Goal: Task Accomplishment & Management: Use online tool/utility

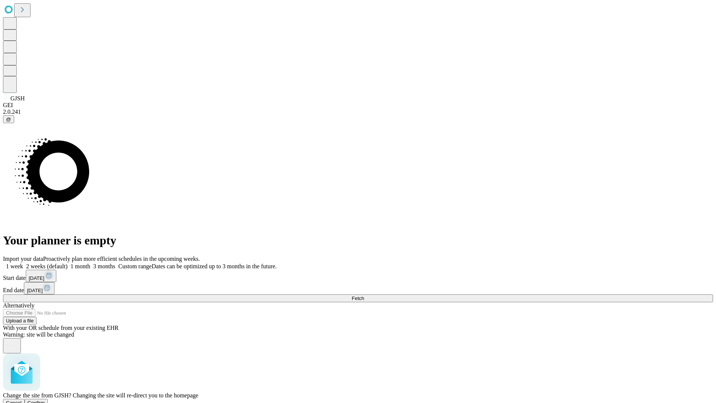
click at [45, 400] on span "Confirm" at bounding box center [37, 403] width 18 height 6
click at [90, 263] on label "1 month" at bounding box center [78, 266] width 23 height 6
click at [364, 295] on span "Fetch" at bounding box center [358, 298] width 12 height 6
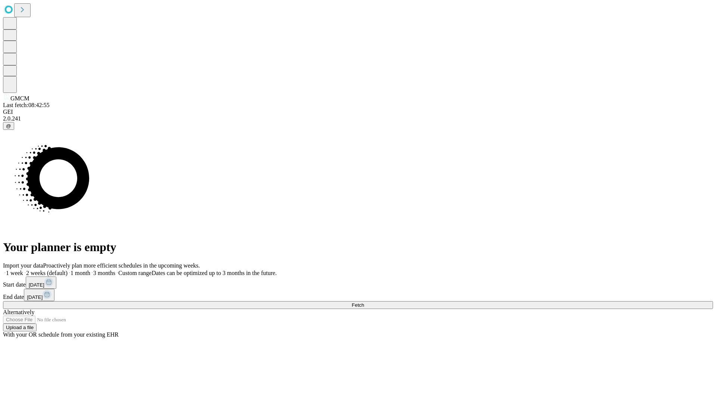
click at [364, 302] on span "Fetch" at bounding box center [358, 305] width 12 height 6
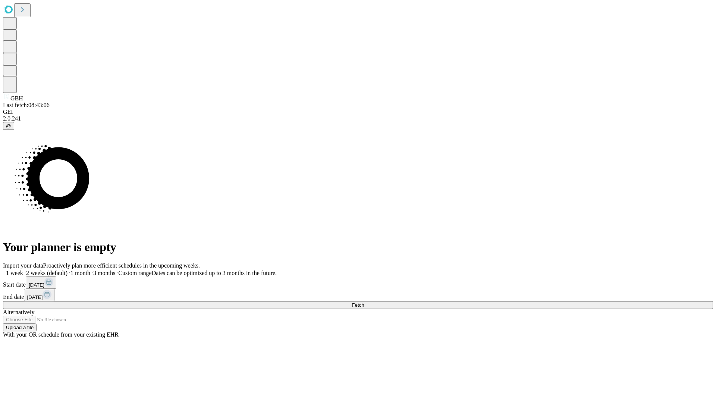
click at [90, 270] on label "1 month" at bounding box center [78, 273] width 23 height 6
click at [364, 302] on span "Fetch" at bounding box center [358, 305] width 12 height 6
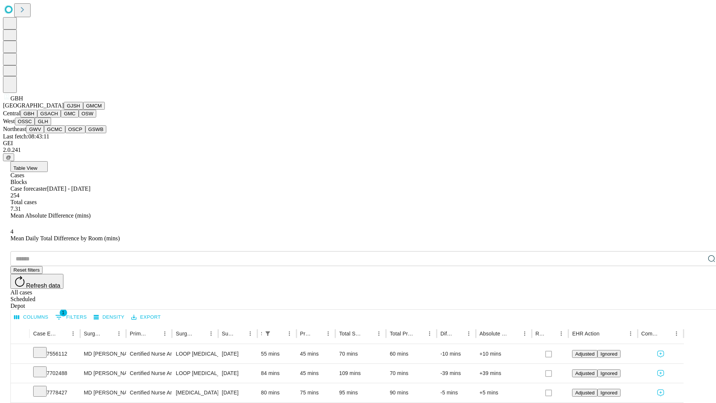
click at [58, 117] on button "GSACH" at bounding box center [48, 114] width 23 height 8
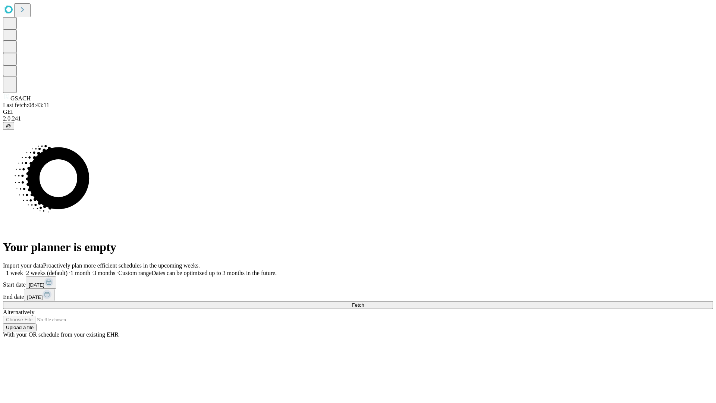
click at [364, 302] on span "Fetch" at bounding box center [358, 305] width 12 height 6
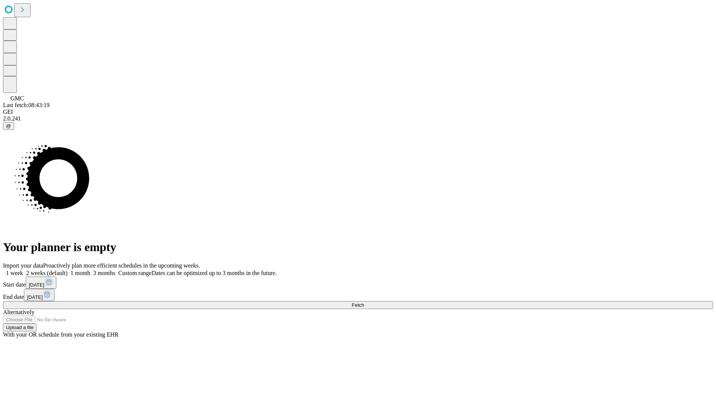
click at [90, 270] on label "1 month" at bounding box center [78, 273] width 23 height 6
click at [364, 302] on span "Fetch" at bounding box center [358, 305] width 12 height 6
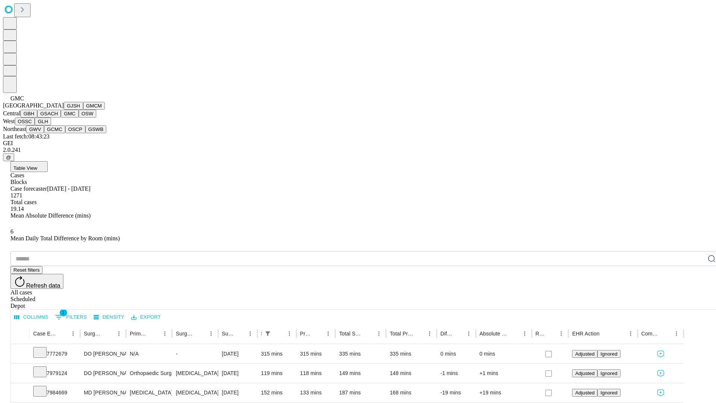
click at [79, 117] on button "OSW" at bounding box center [88, 114] width 18 height 8
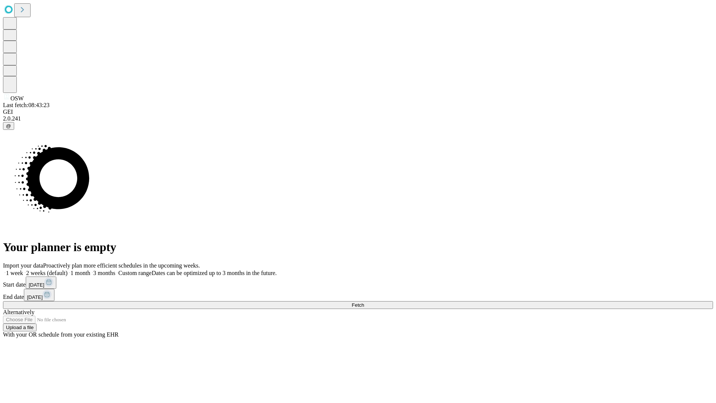
click at [90, 270] on label "1 month" at bounding box center [78, 273] width 23 height 6
click at [364, 302] on span "Fetch" at bounding box center [358, 305] width 12 height 6
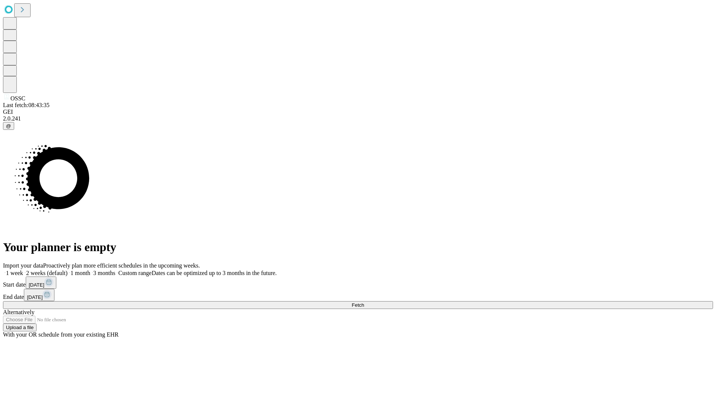
click at [90, 270] on label "1 month" at bounding box center [78, 273] width 23 height 6
click at [364, 302] on span "Fetch" at bounding box center [358, 305] width 12 height 6
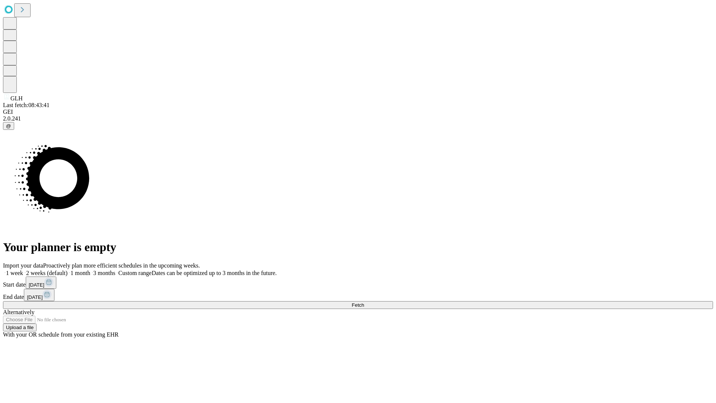
click at [90, 270] on label "1 month" at bounding box center [78, 273] width 23 height 6
click at [364, 302] on span "Fetch" at bounding box center [358, 305] width 12 height 6
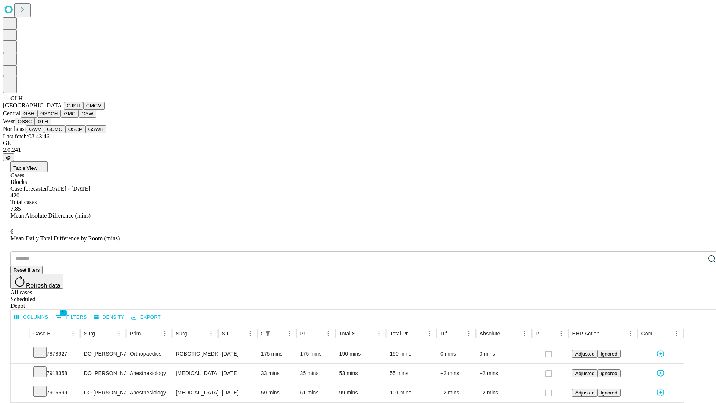
click at [44, 133] on button "GWV" at bounding box center [35, 129] width 18 height 8
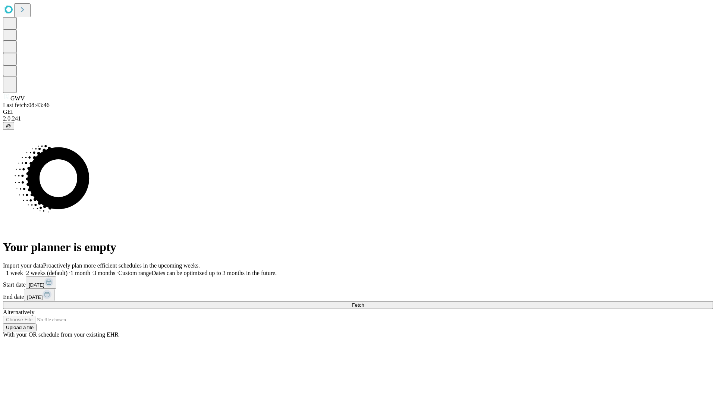
click at [364, 302] on span "Fetch" at bounding box center [358, 305] width 12 height 6
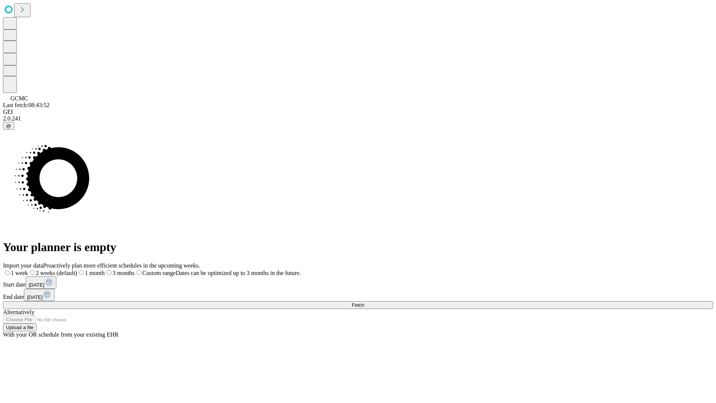
click at [105, 270] on label "1 month" at bounding box center [91, 273] width 28 height 6
click at [364, 302] on span "Fetch" at bounding box center [358, 305] width 12 height 6
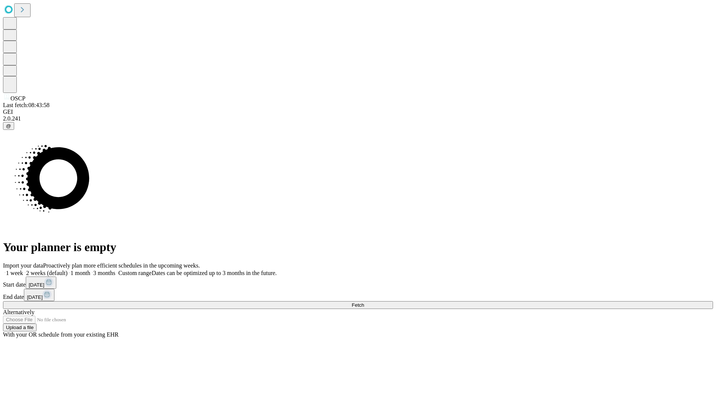
click at [90, 270] on label "1 month" at bounding box center [78, 273] width 23 height 6
click at [364, 302] on span "Fetch" at bounding box center [358, 305] width 12 height 6
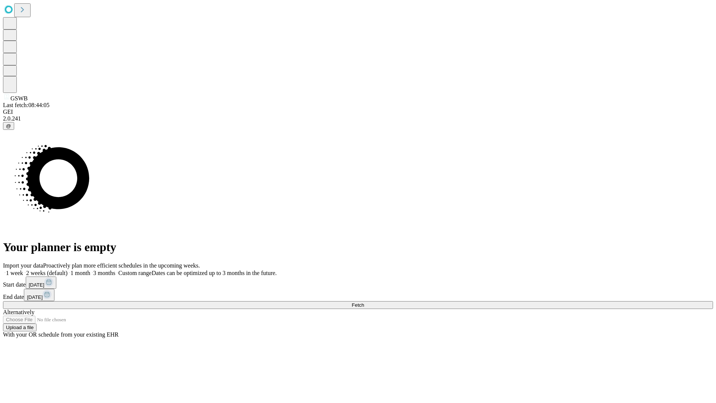
click at [90, 270] on label "1 month" at bounding box center [78, 273] width 23 height 6
click at [364, 302] on span "Fetch" at bounding box center [358, 305] width 12 height 6
